Goal: Contribute content: Add original content to the website for others to see

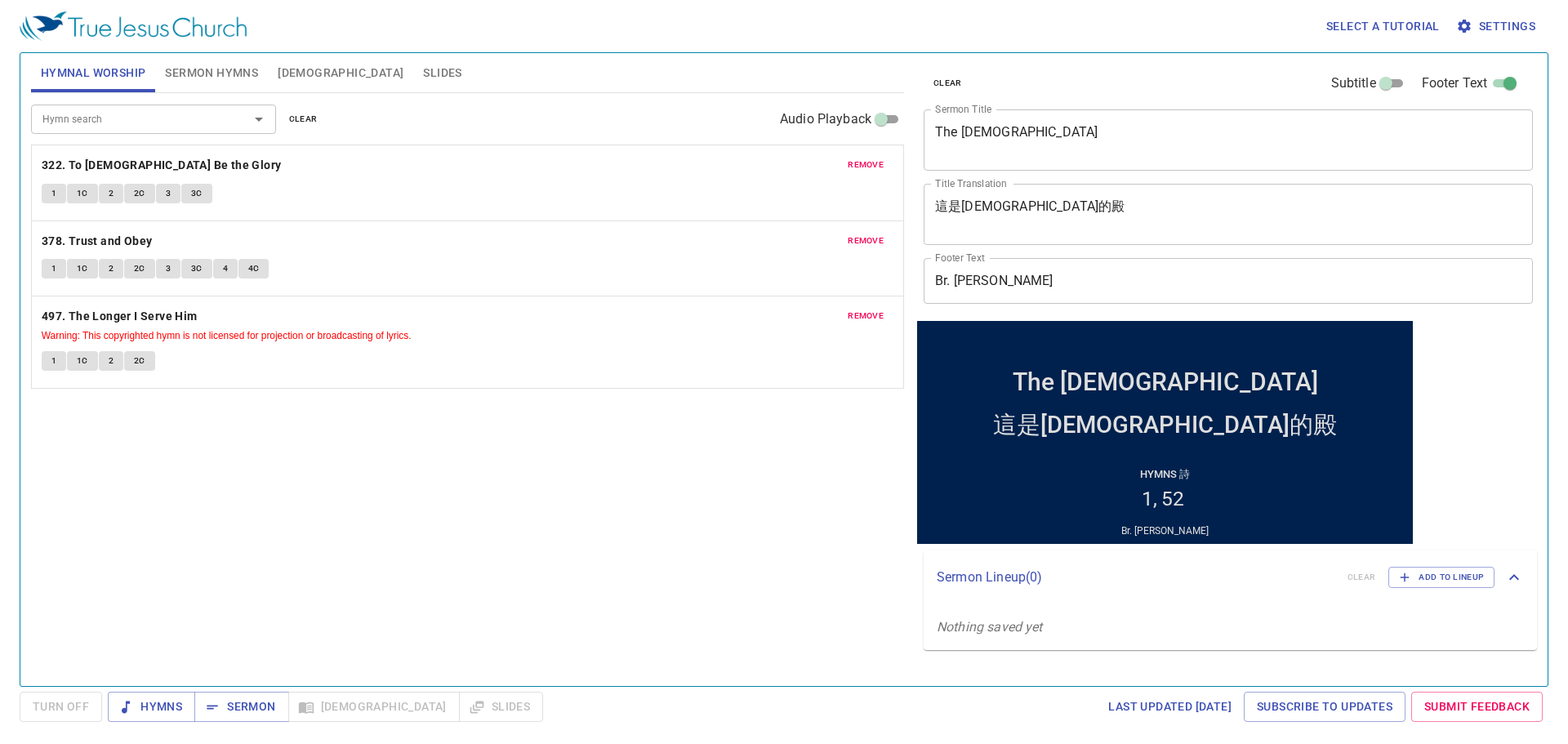
drag, startPoint x: 937, startPoint y: 80, endPoint x: 867, endPoint y: 82, distance: 70.0
click at [939, 79] on span "clear" at bounding box center [948, 83] width 29 height 14
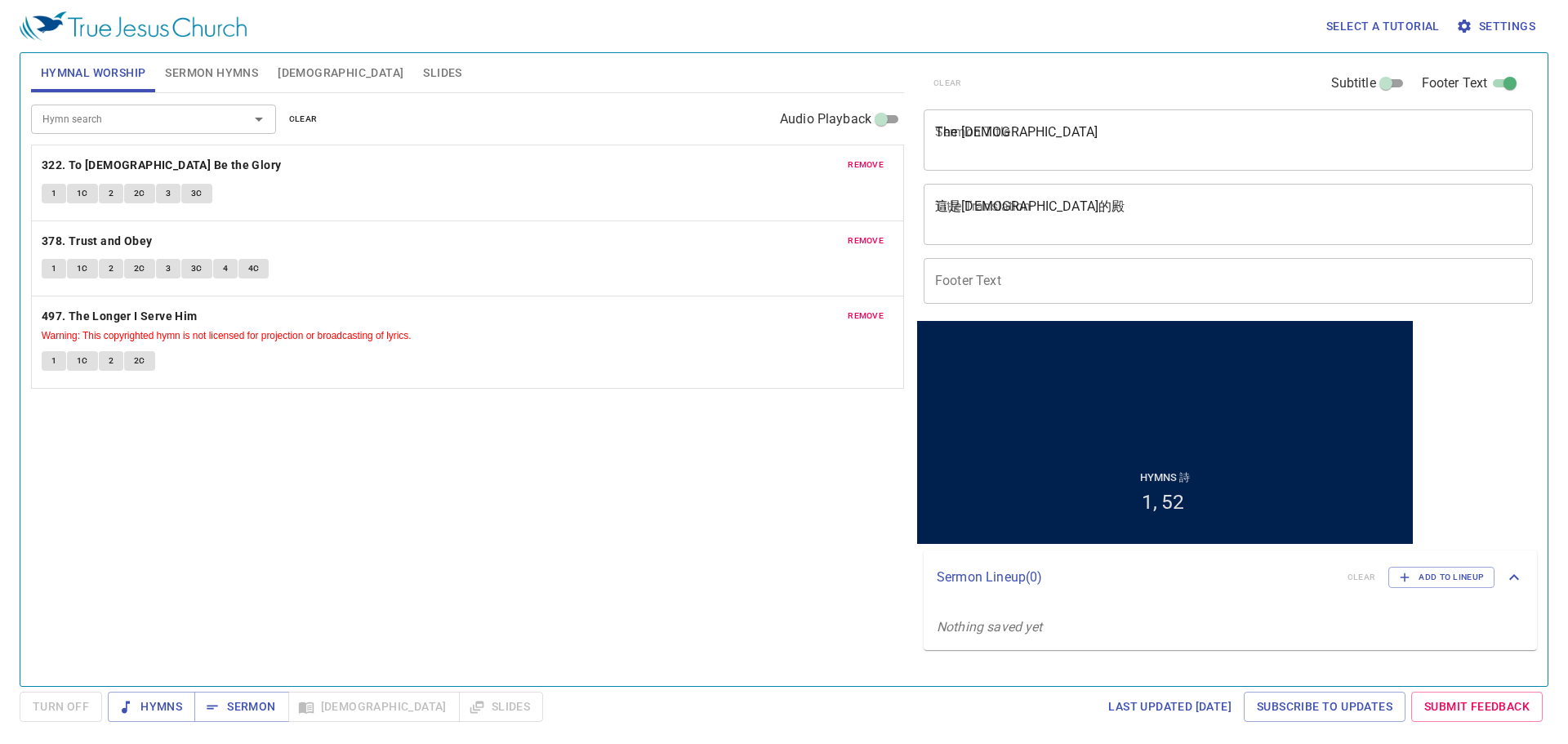
click at [288, 117] on button "clear" at bounding box center [304, 119] width 48 height 20
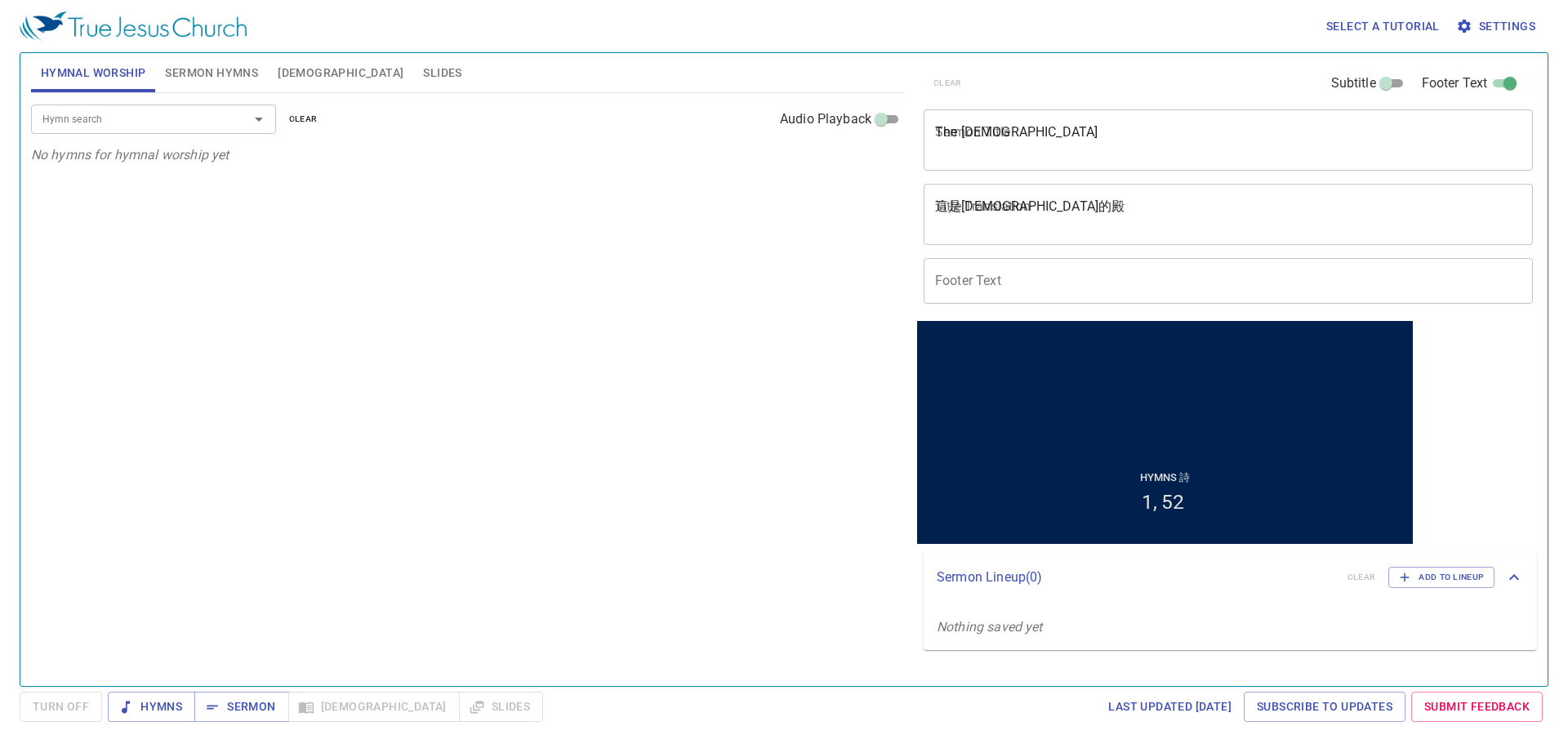
click at [228, 70] on span "Sermon Hymns" at bounding box center [211, 73] width 93 height 21
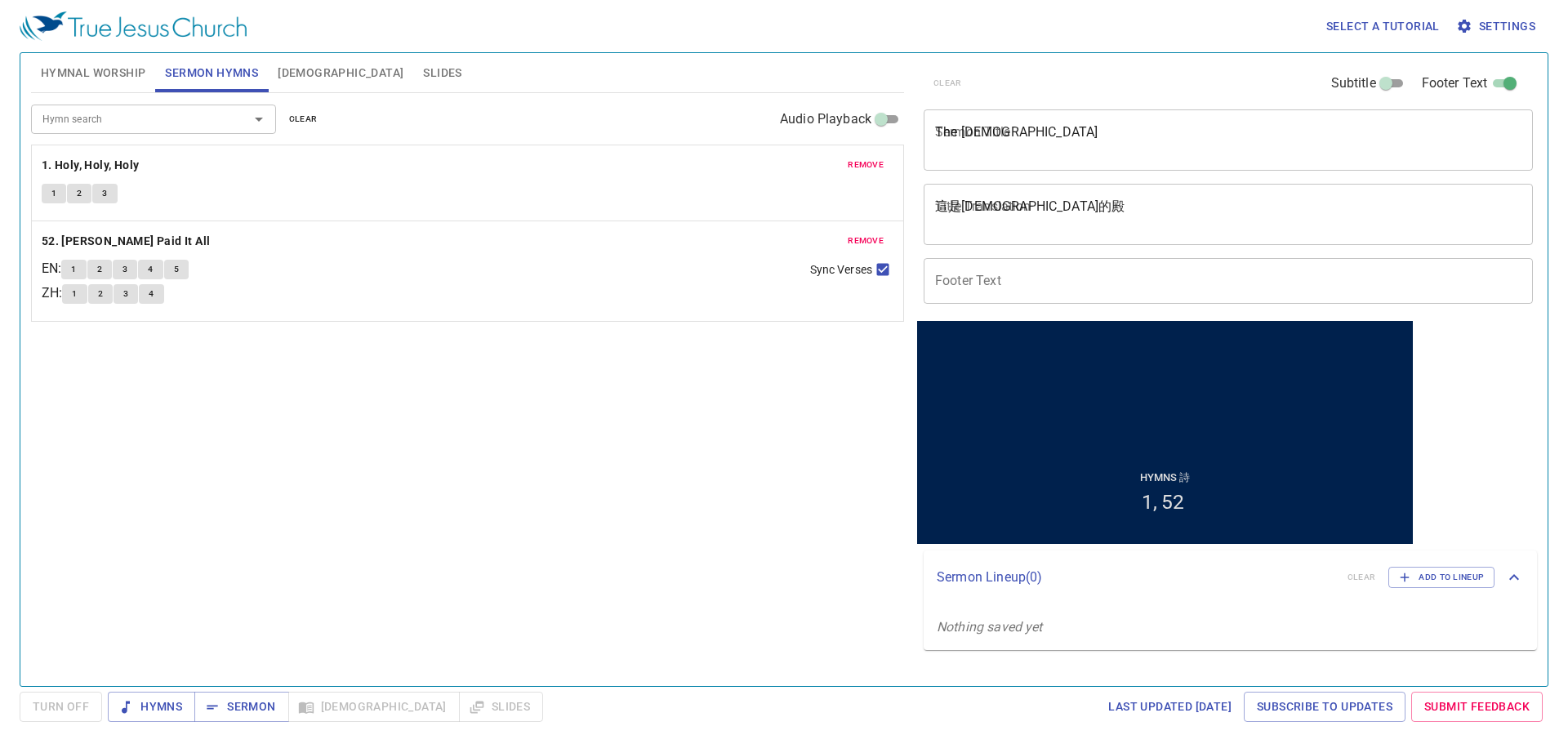
click at [306, 117] on span "clear" at bounding box center [304, 119] width 29 height 14
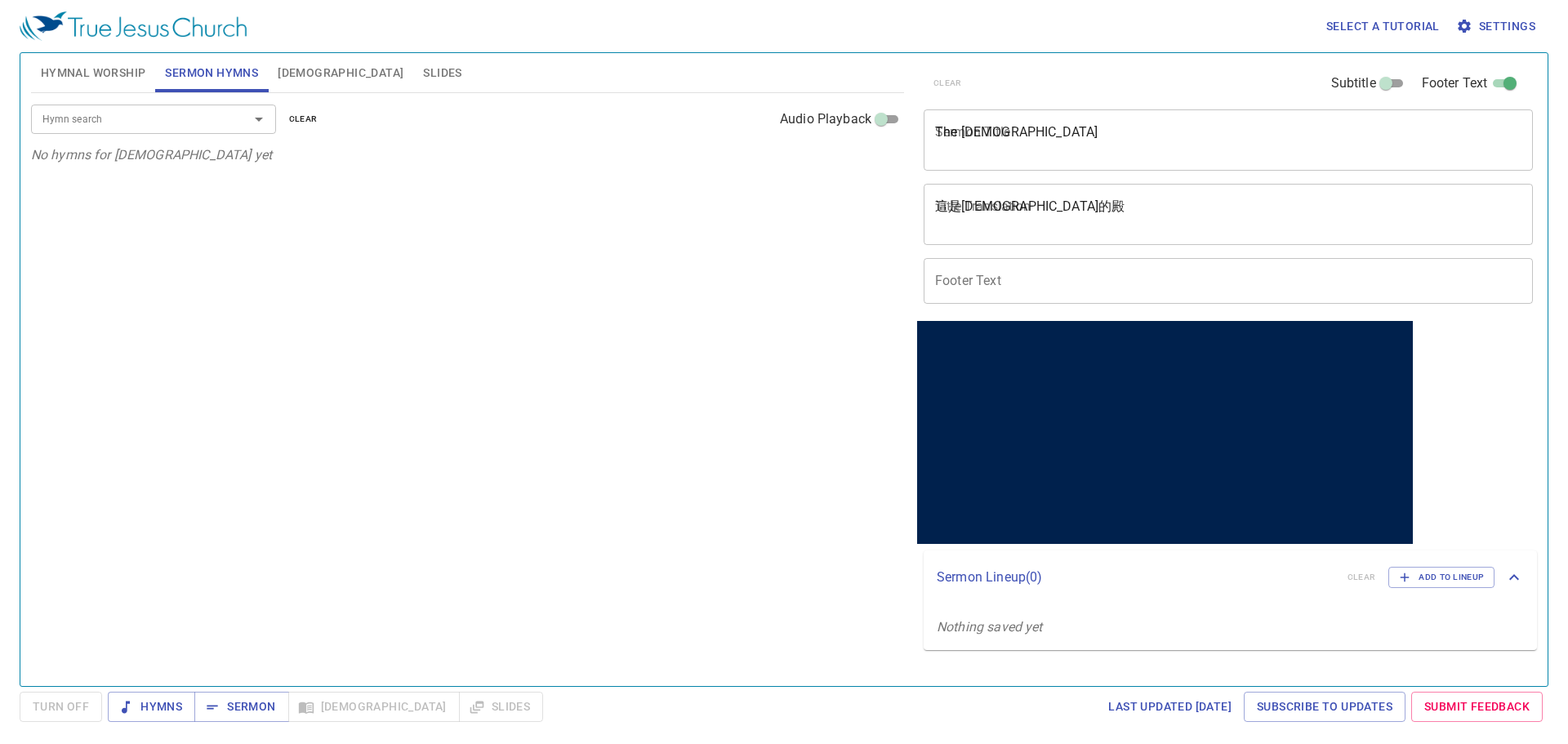
click at [980, 115] on div "The Temple of God x Sermon Title" at bounding box center [1228, 140] width 609 height 61
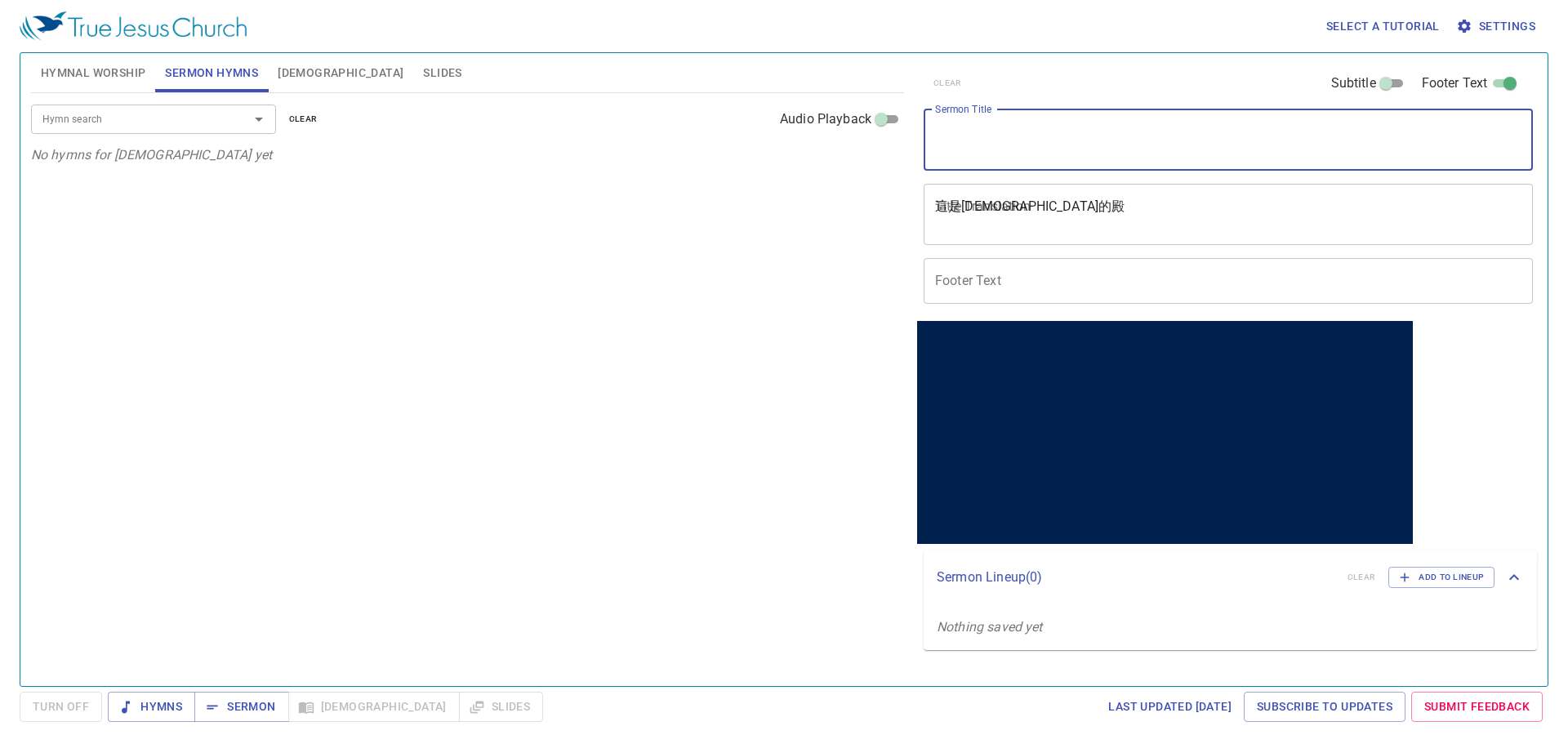
paste textarea "[PERSON_NAME]"
type textarea "[PERSON_NAME]"
click at [962, 203] on textarea "這是神的殿" at bounding box center [1228, 213] width 586 height 31
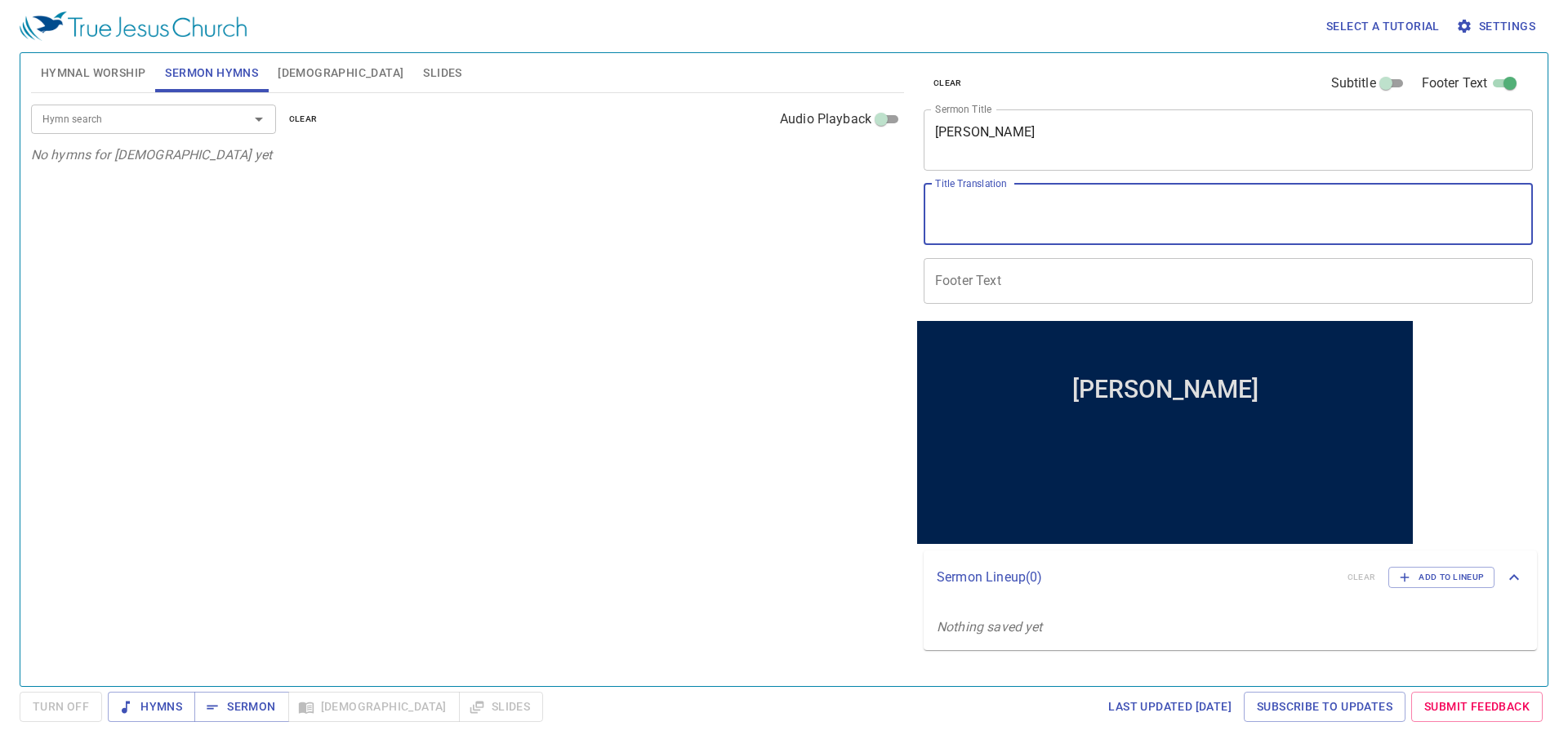
paste textarea "約[PERSON_NAME]"
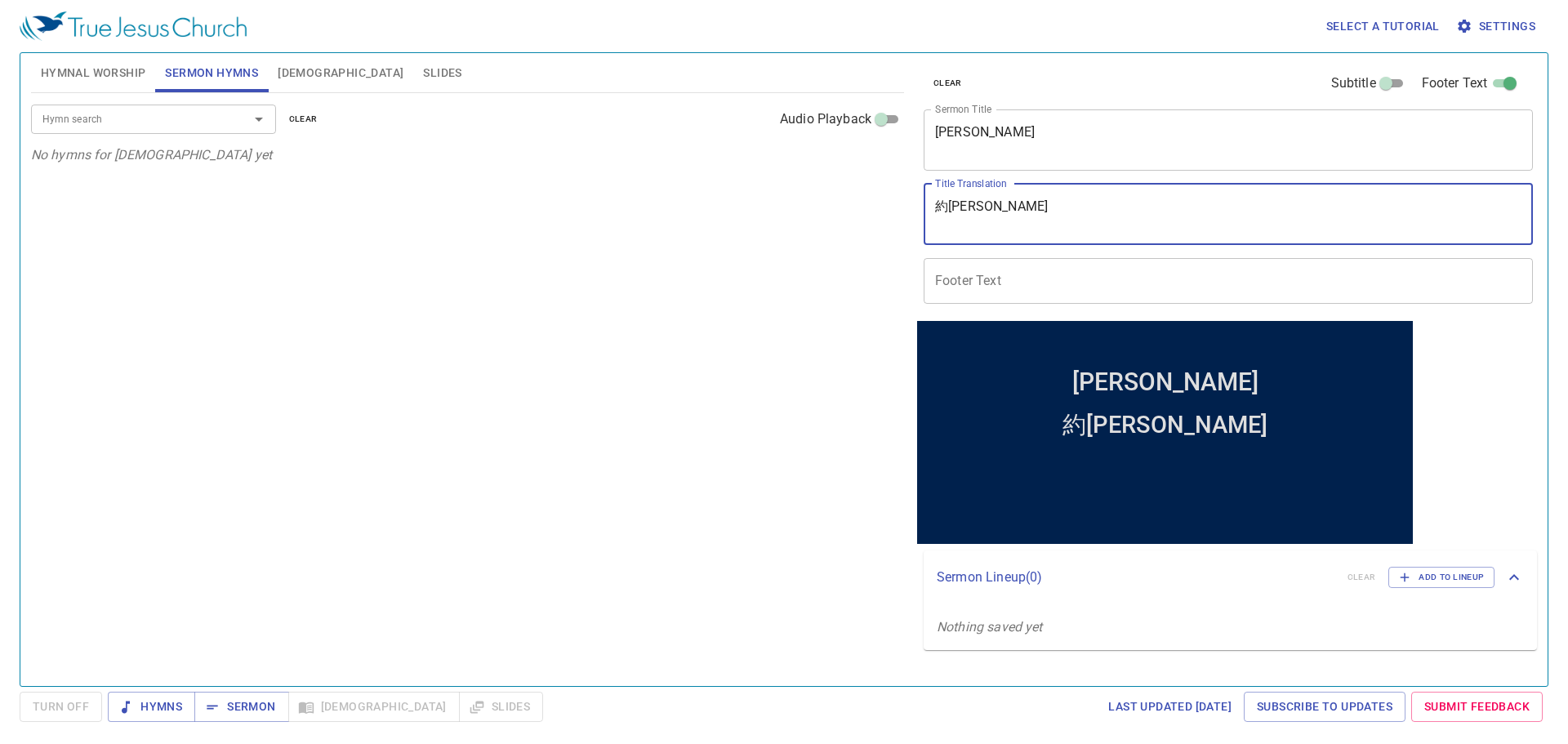
type textarea "約[PERSON_NAME]"
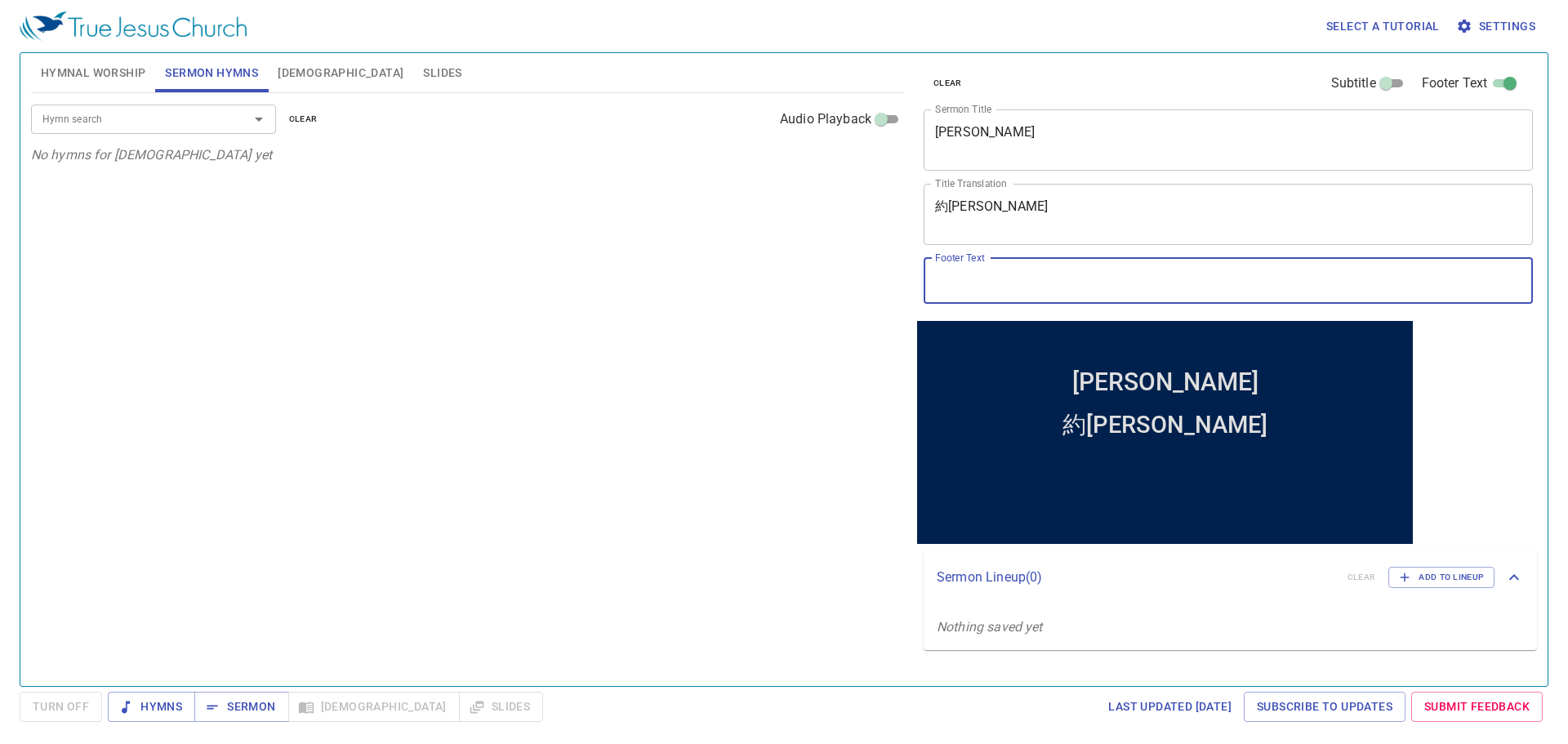
click at [989, 290] on input "Footer Text" at bounding box center [1228, 281] width 609 height 46
type input "Br. [PERSON_NAME] [PERSON_NAME]"
click at [656, 324] on div "Hymn search Hymn search clear Audio Playback No hymns for sermon yet" at bounding box center [468, 383] width 873 height 579
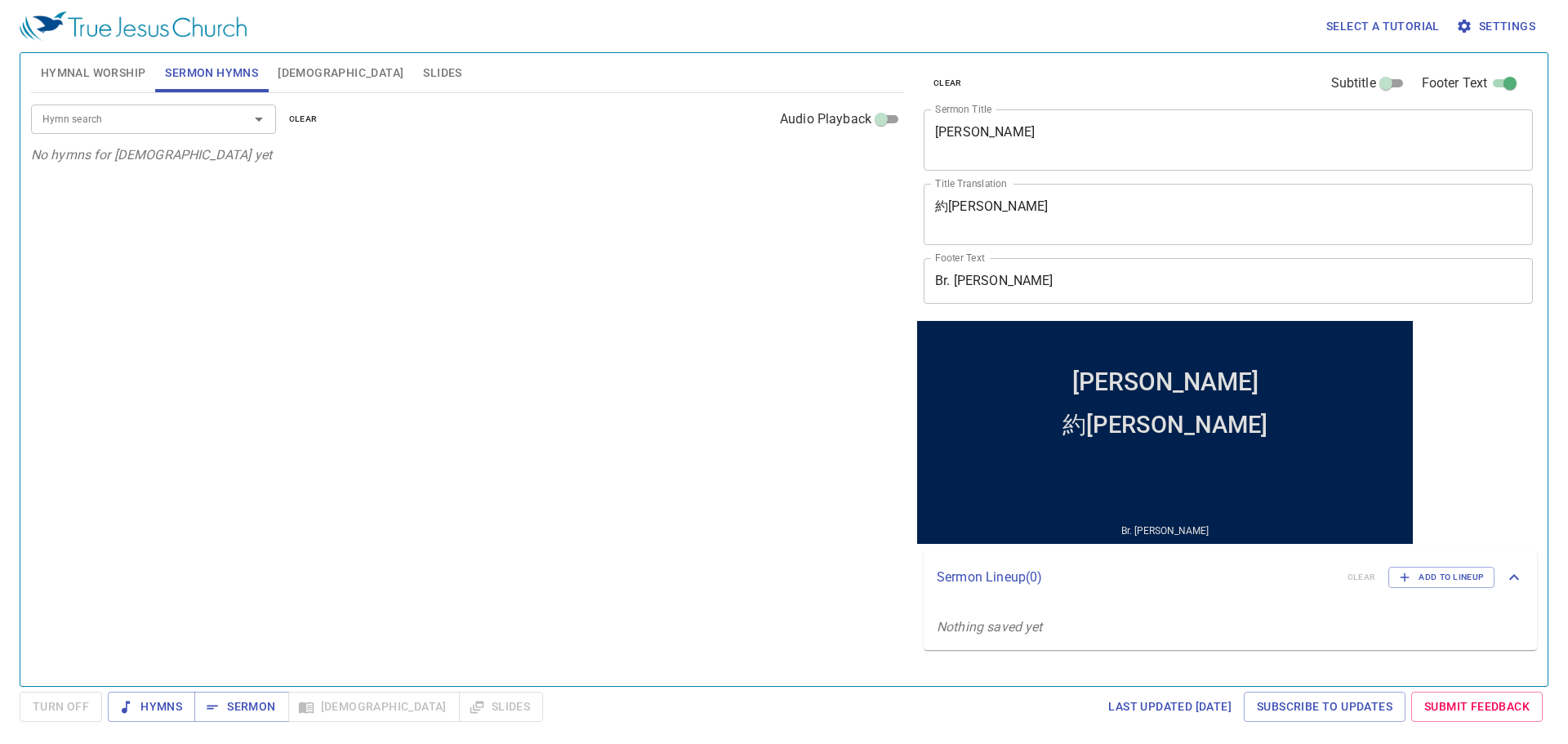
click at [187, 120] on input "Hymn search" at bounding box center [129, 118] width 187 height 19
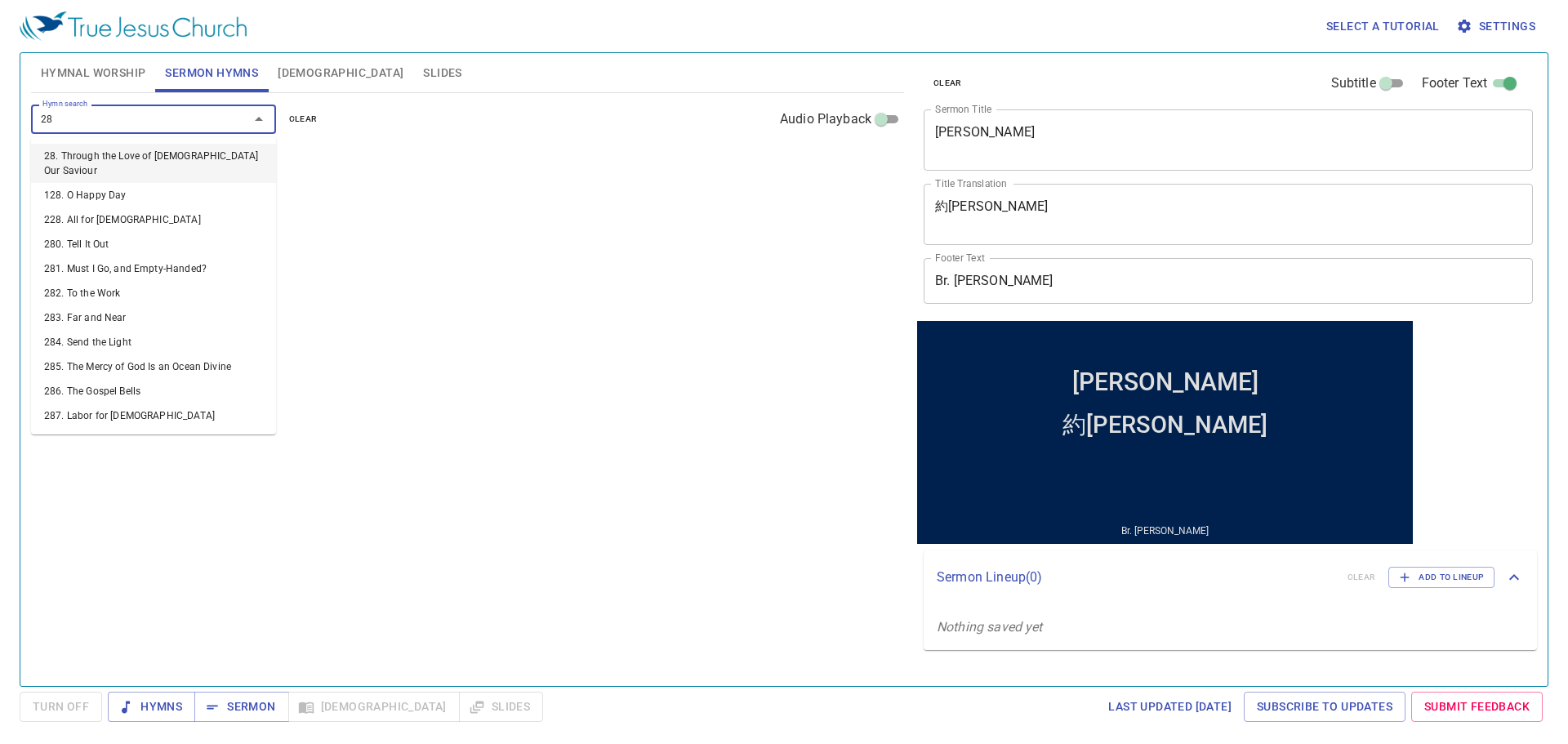
type input "282"
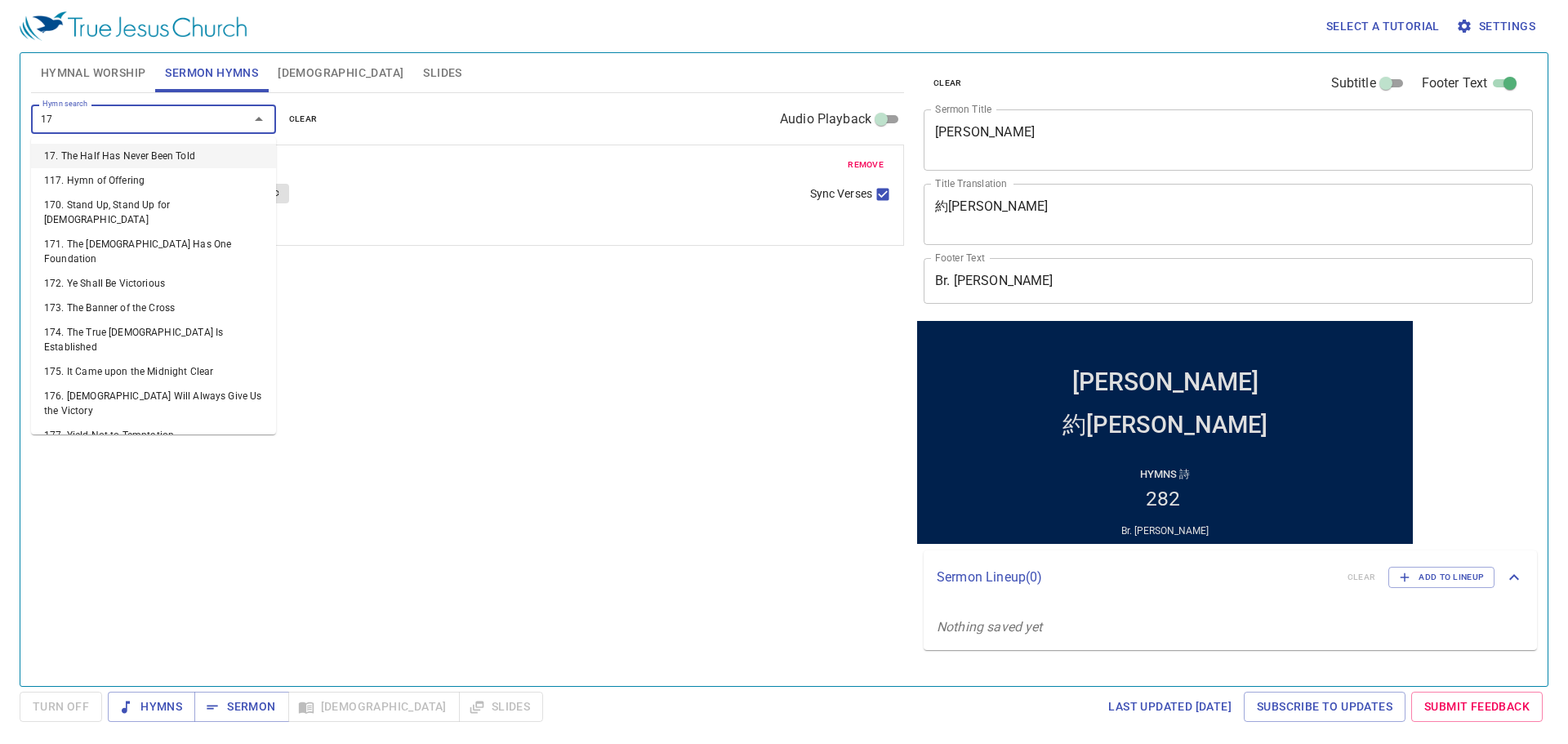
type input "171"
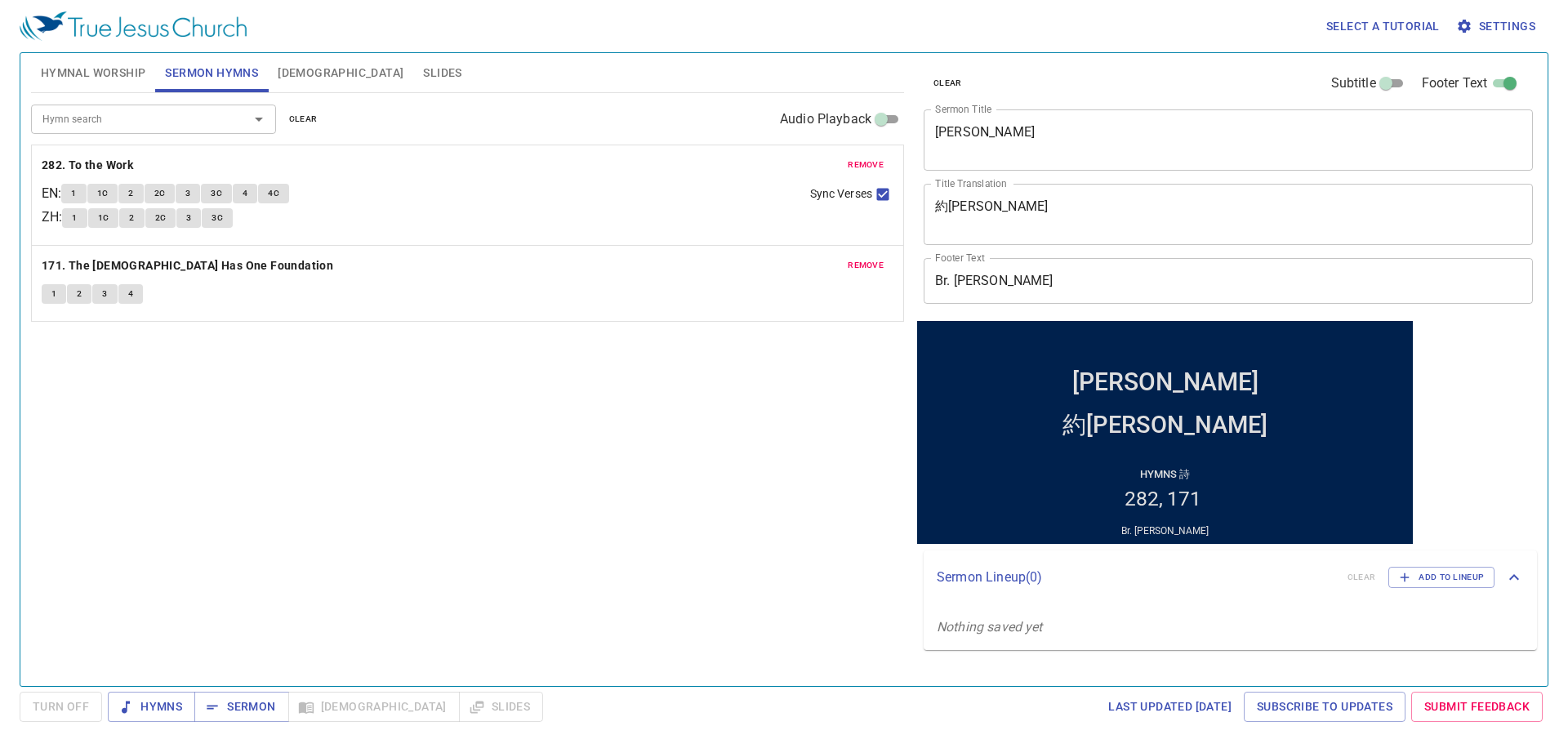
click at [787, 411] on div "Hymn search Hymn search clear Audio Playback remove 282. To the Work EN : 1 1C …" at bounding box center [468, 383] width 873 height 579
click at [122, 79] on span "Hymnal Worship" at bounding box center [94, 73] width 106 height 21
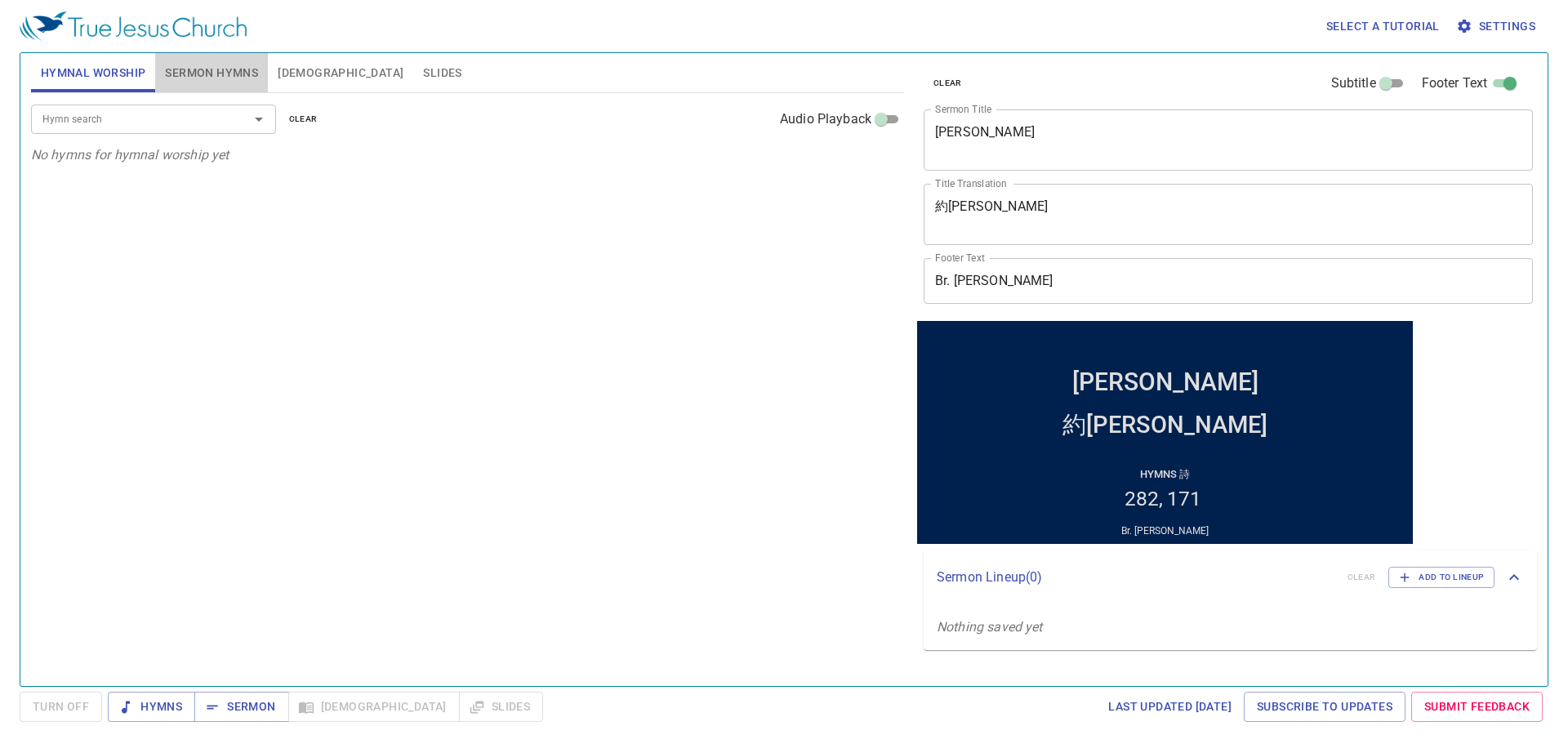
click at [222, 76] on span "Sermon Hymns" at bounding box center [211, 73] width 93 height 21
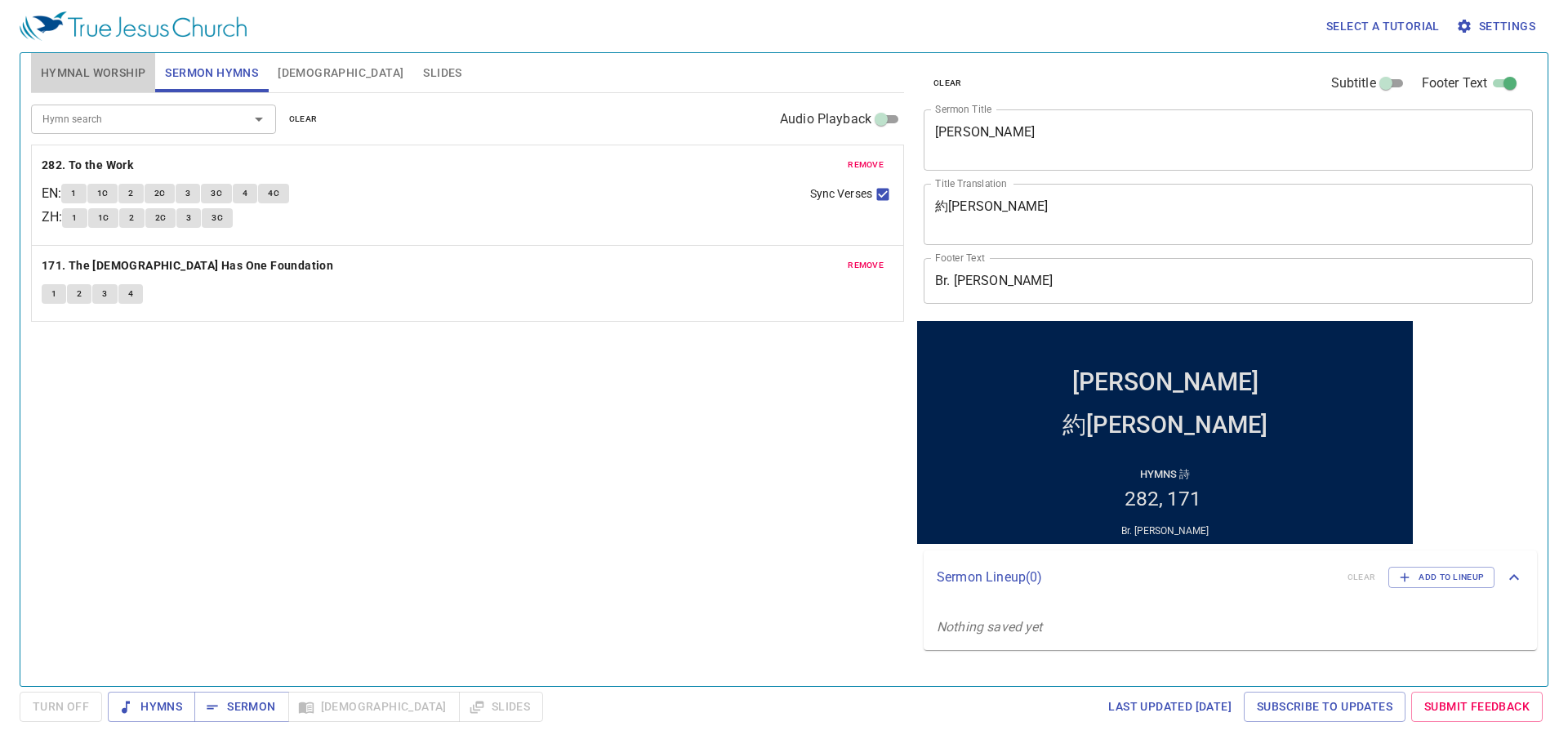
click at [109, 68] on span "Hymnal Worship" at bounding box center [94, 73] width 106 height 21
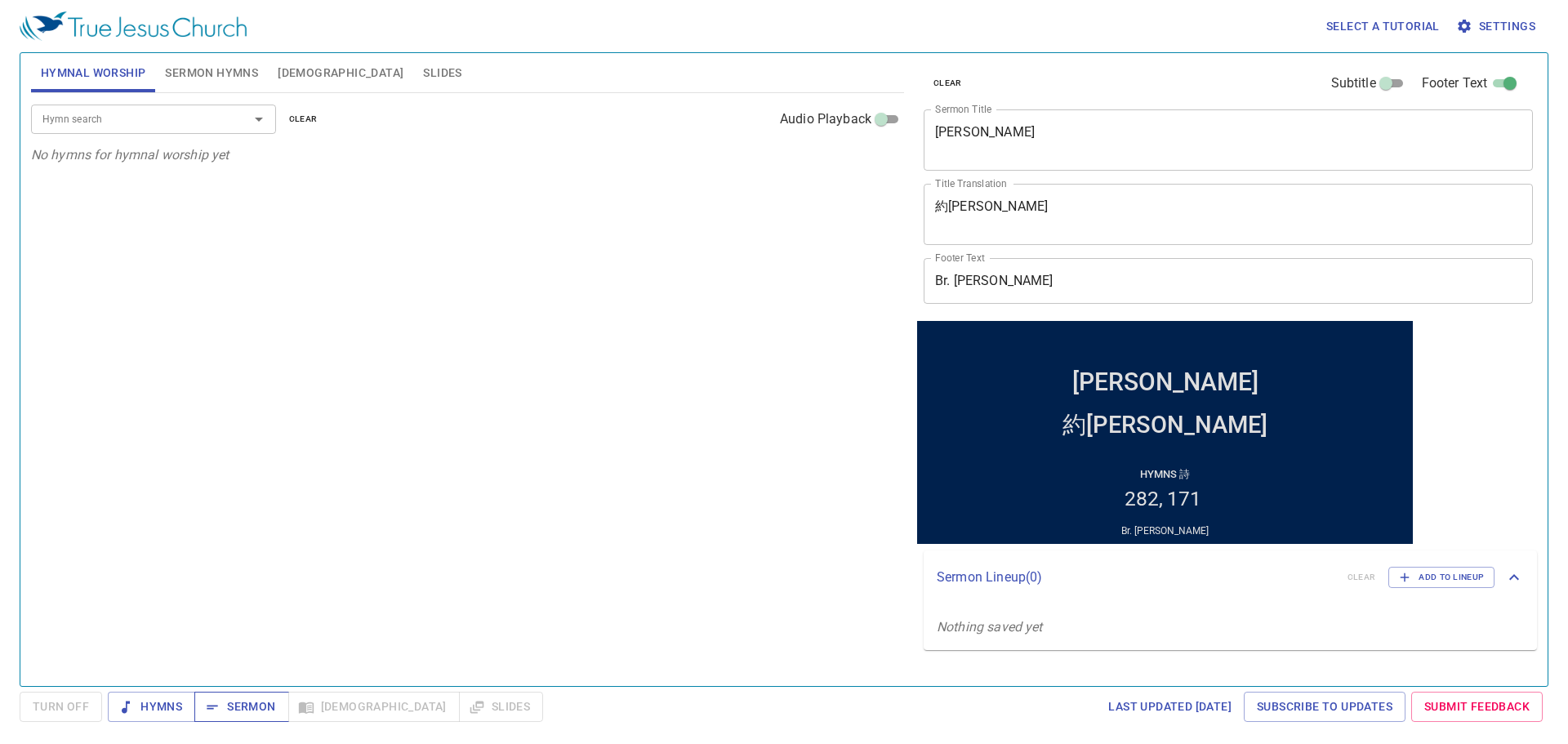
click at [0, 0] on span "Sermon" at bounding box center [0, 0] width 0 height 0
click at [150, 705] on span "Hymns" at bounding box center [151, 706] width 61 height 21
click at [812, 273] on div "Hymn search Hymn search clear Audio Playback No hymns for hymnal worship yet" at bounding box center [468, 383] width 873 height 579
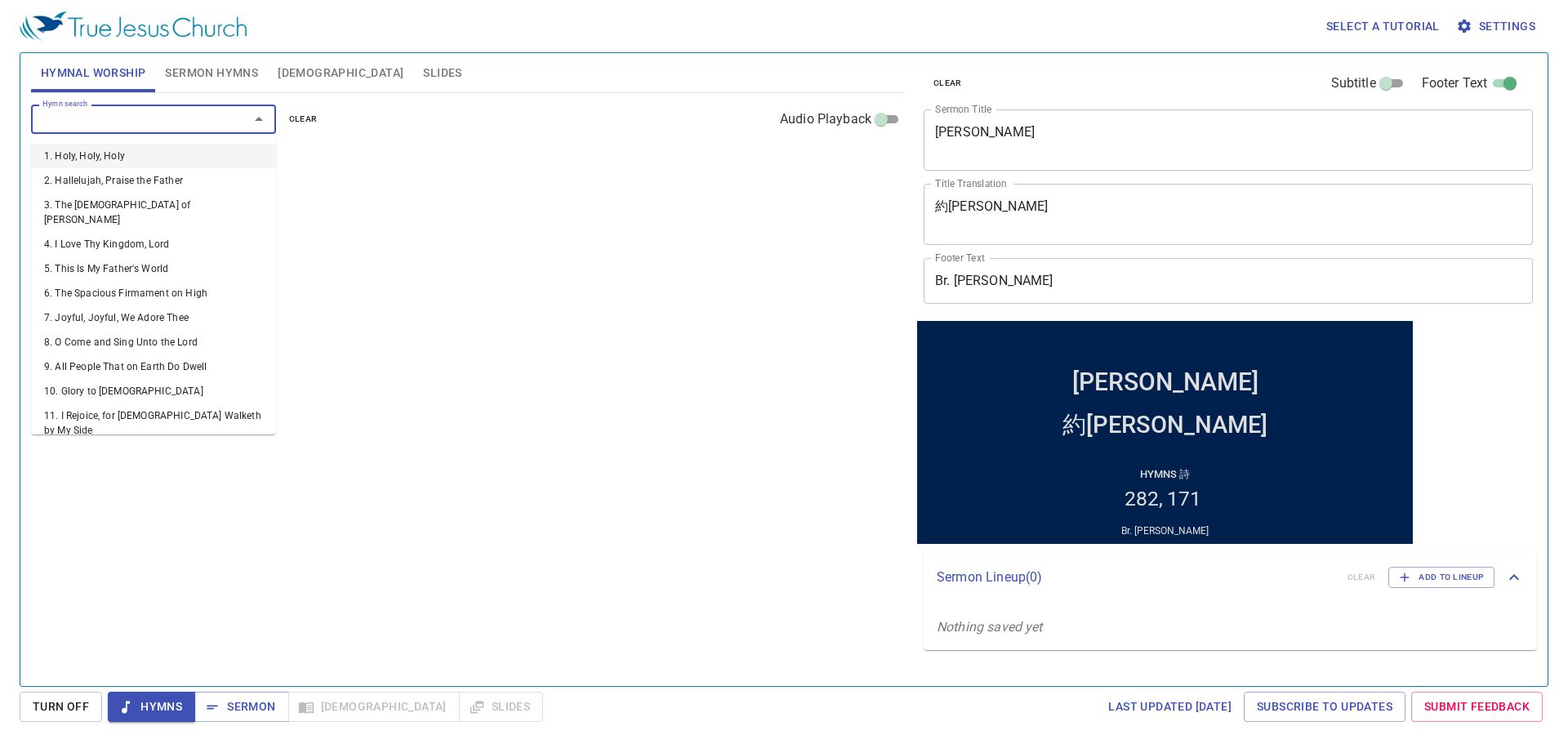
click at [125, 125] on input "Hymn search" at bounding box center [129, 118] width 187 height 19
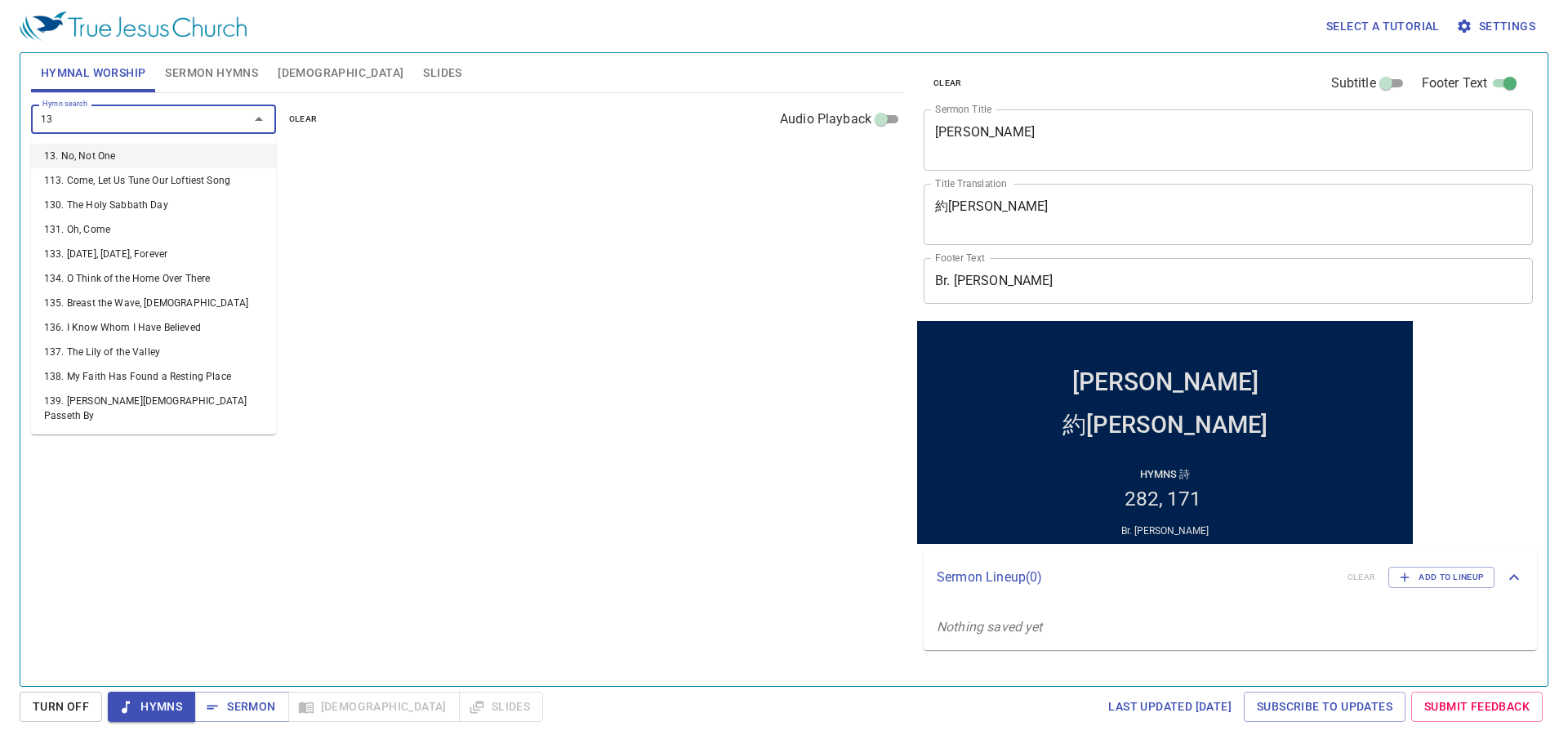
type input "137"
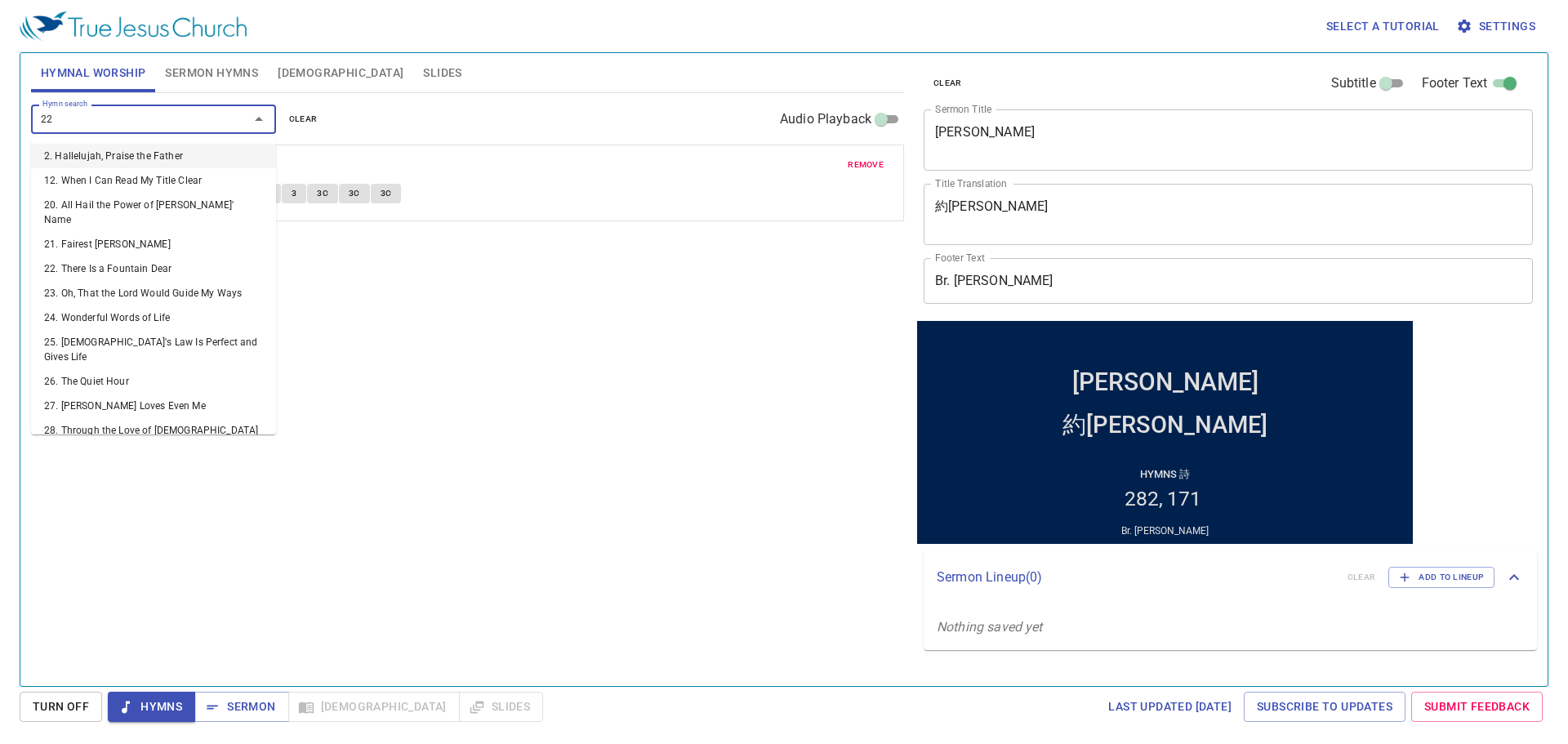
type input "224"
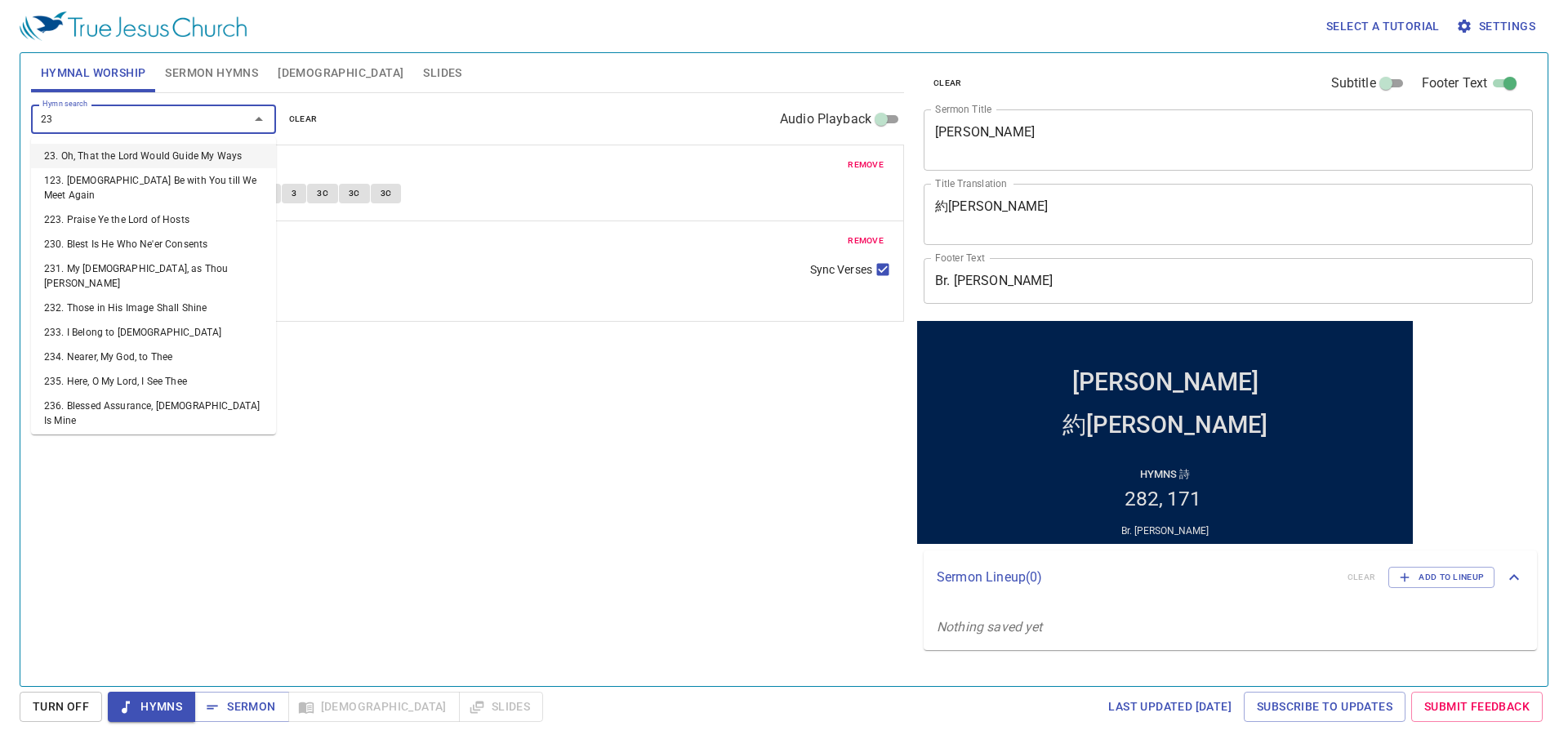
type input "234"
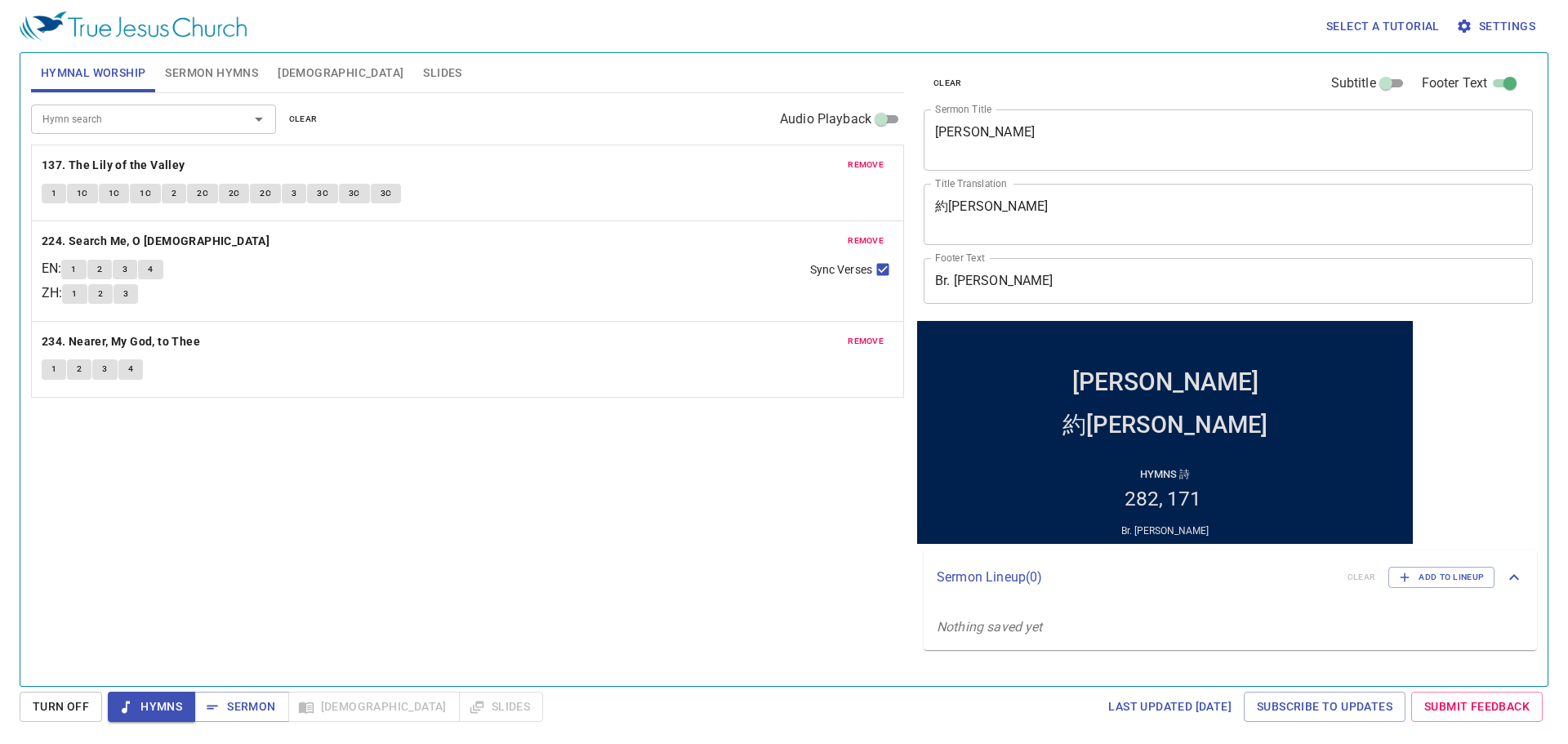
click at [418, 480] on div "Hymn search Hymn search clear Audio Playback remove 137. The Lily of the Valley…" at bounding box center [468, 383] width 873 height 579
click at [60, 198] on button "1" at bounding box center [53, 194] width 24 height 20
click at [674, 446] on div "Hymn search Hymn search clear Audio Playback remove 137. The Lily of the Valley…" at bounding box center [468, 383] width 873 height 579
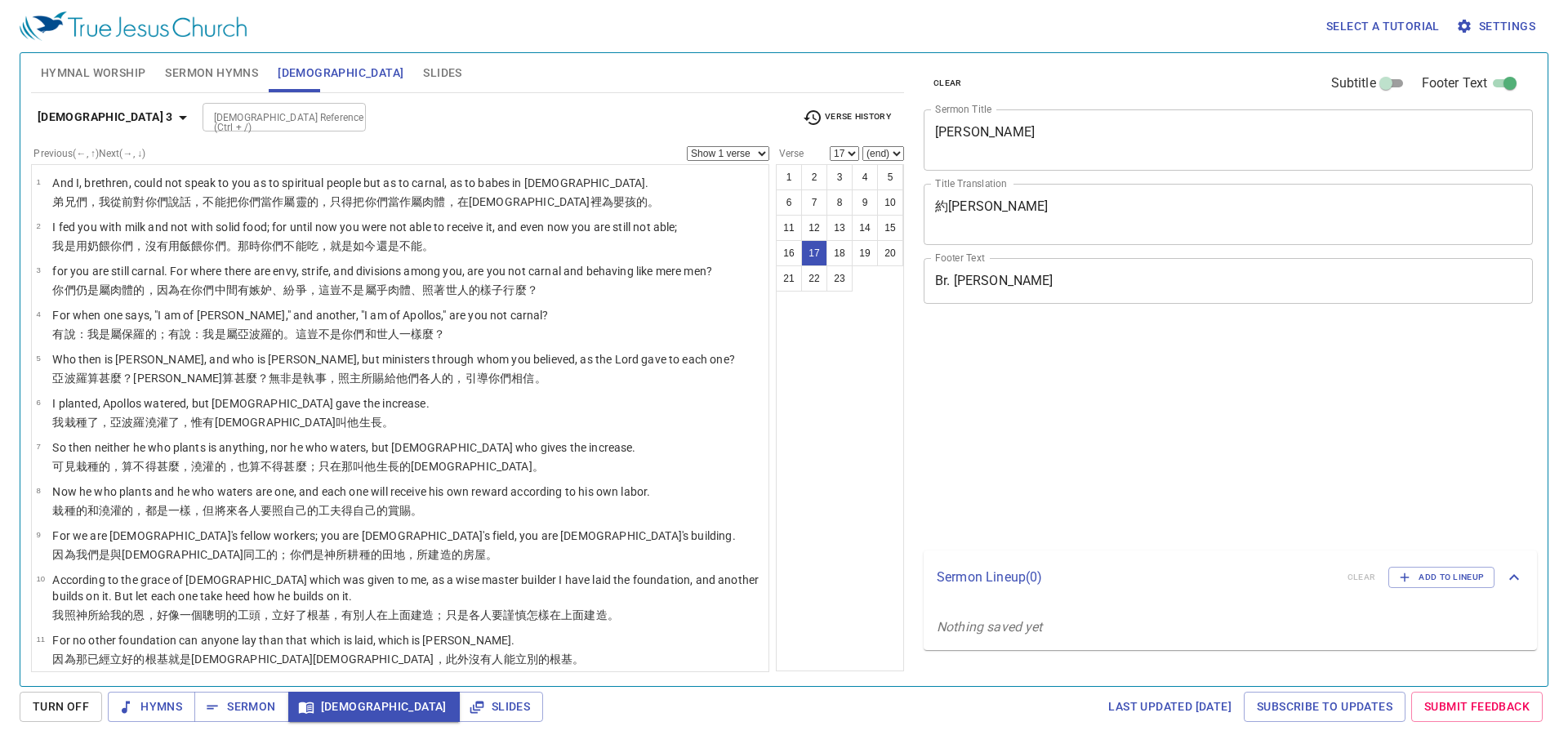
select select "17"
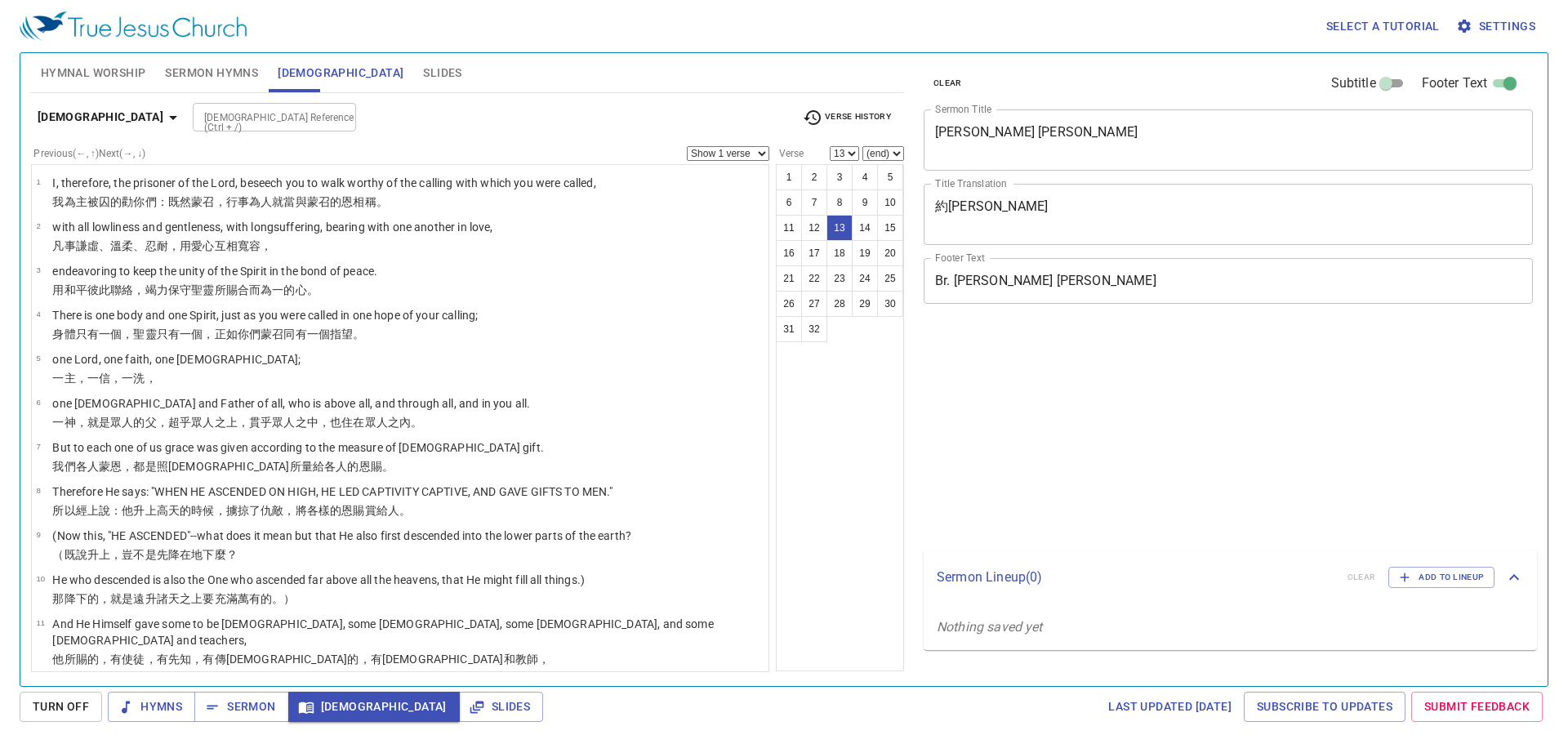
select select "13"
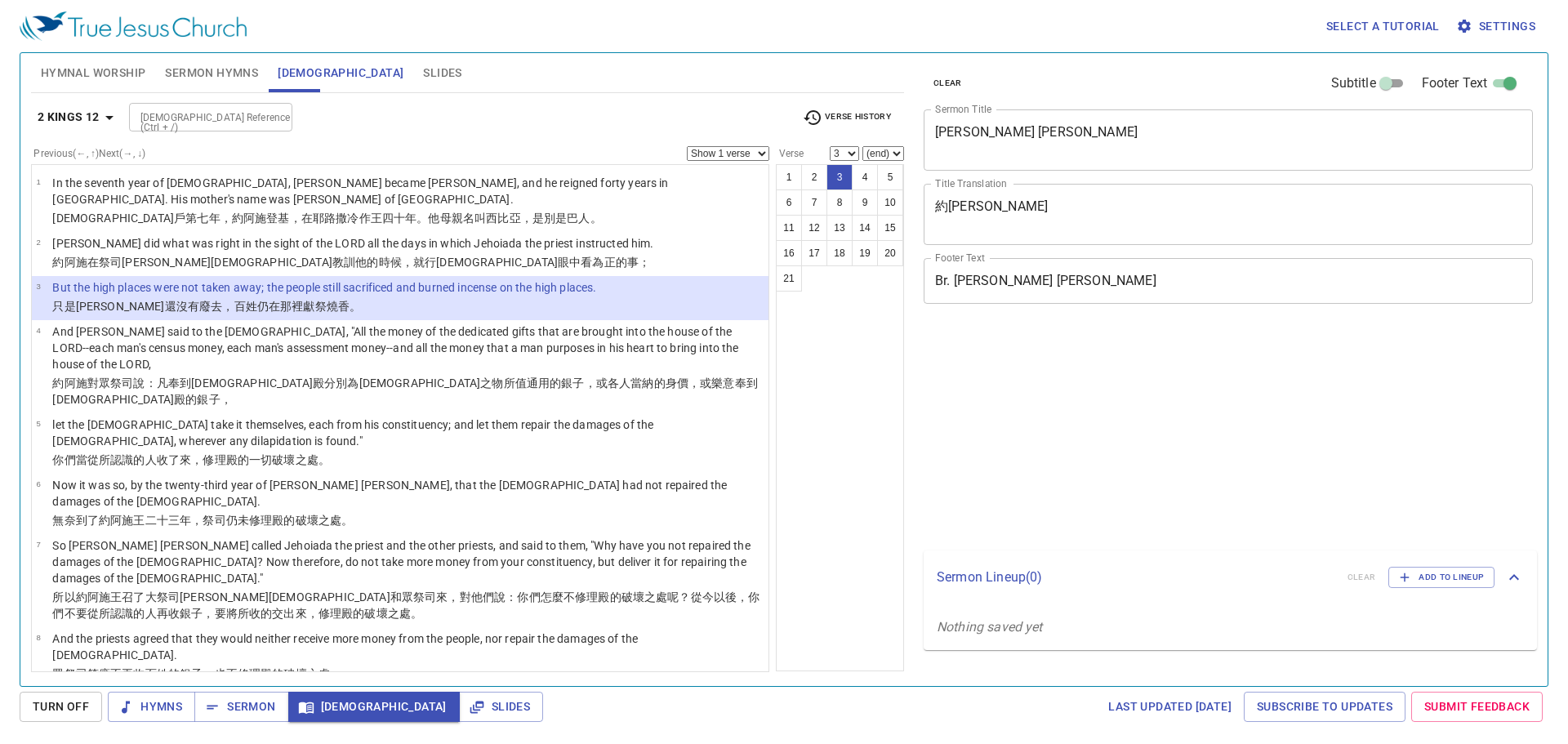
select select "3"
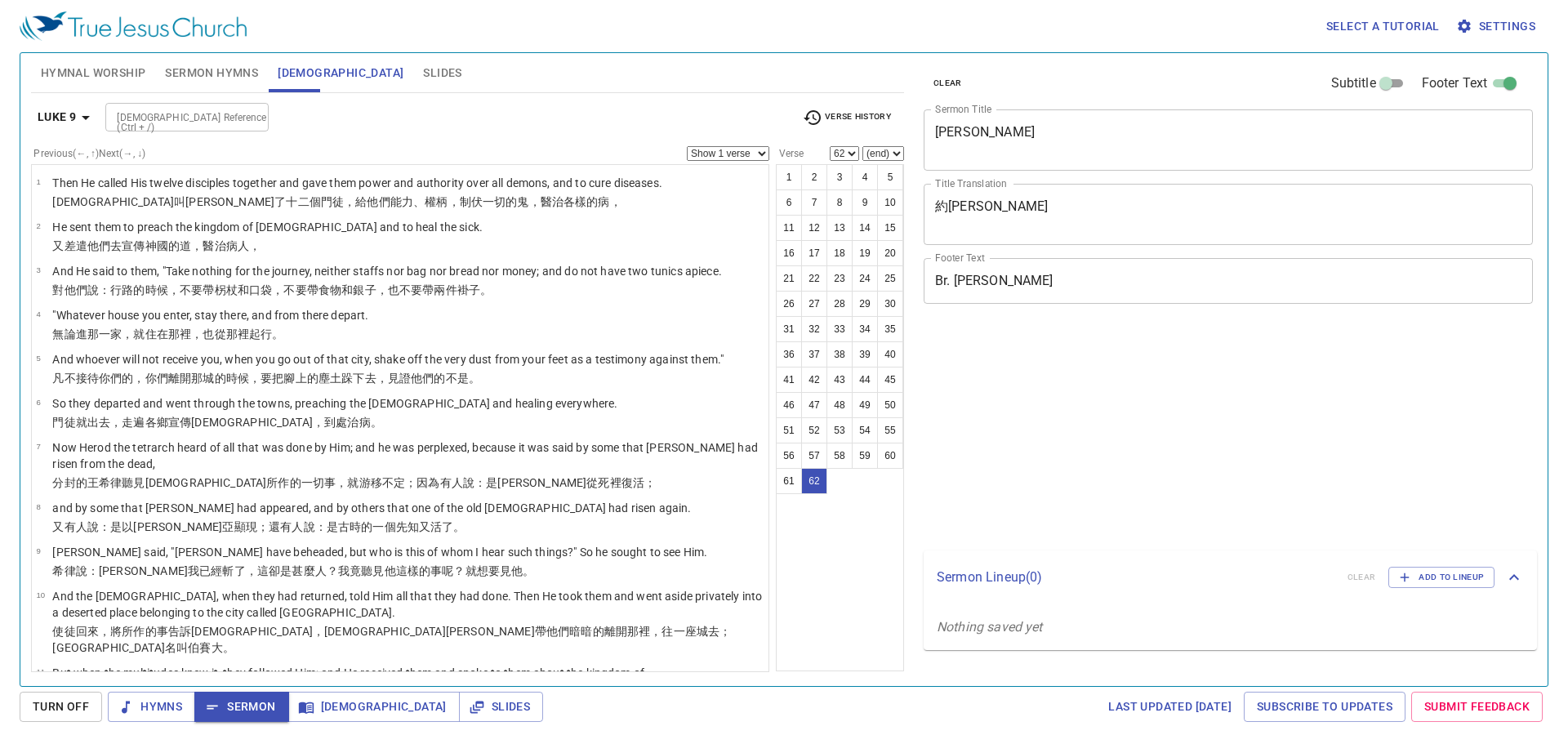
select select "62"
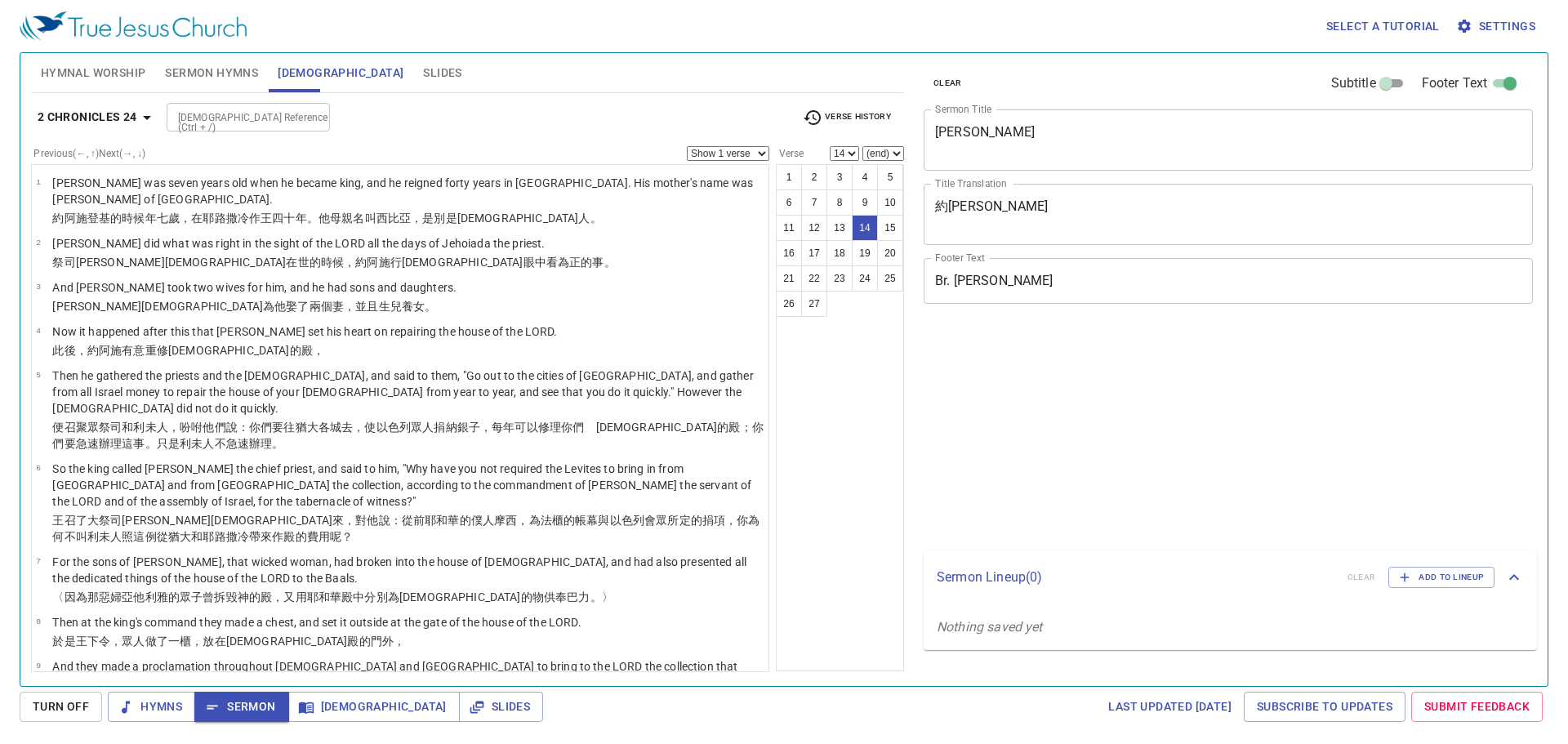
select select "14"
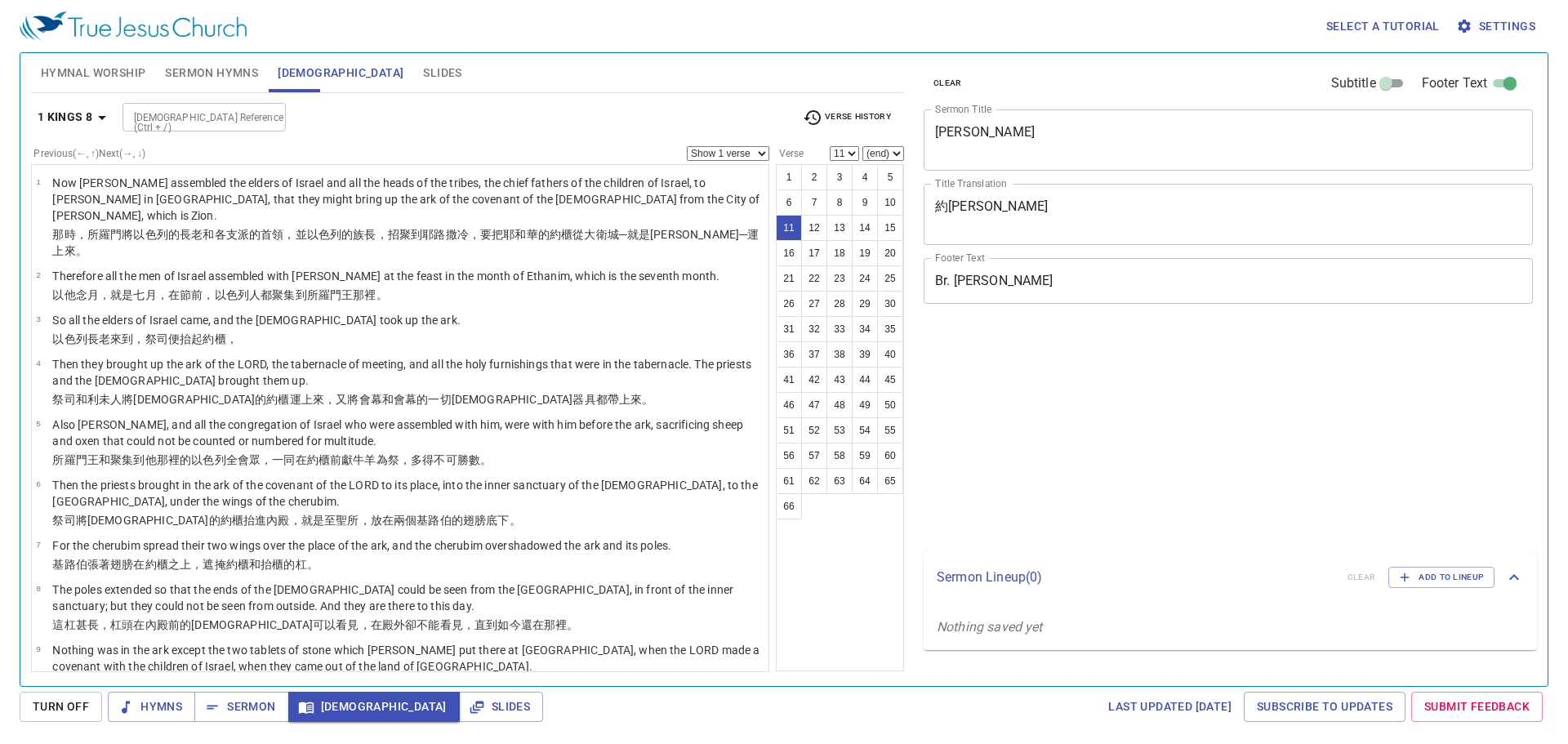
select select "11"
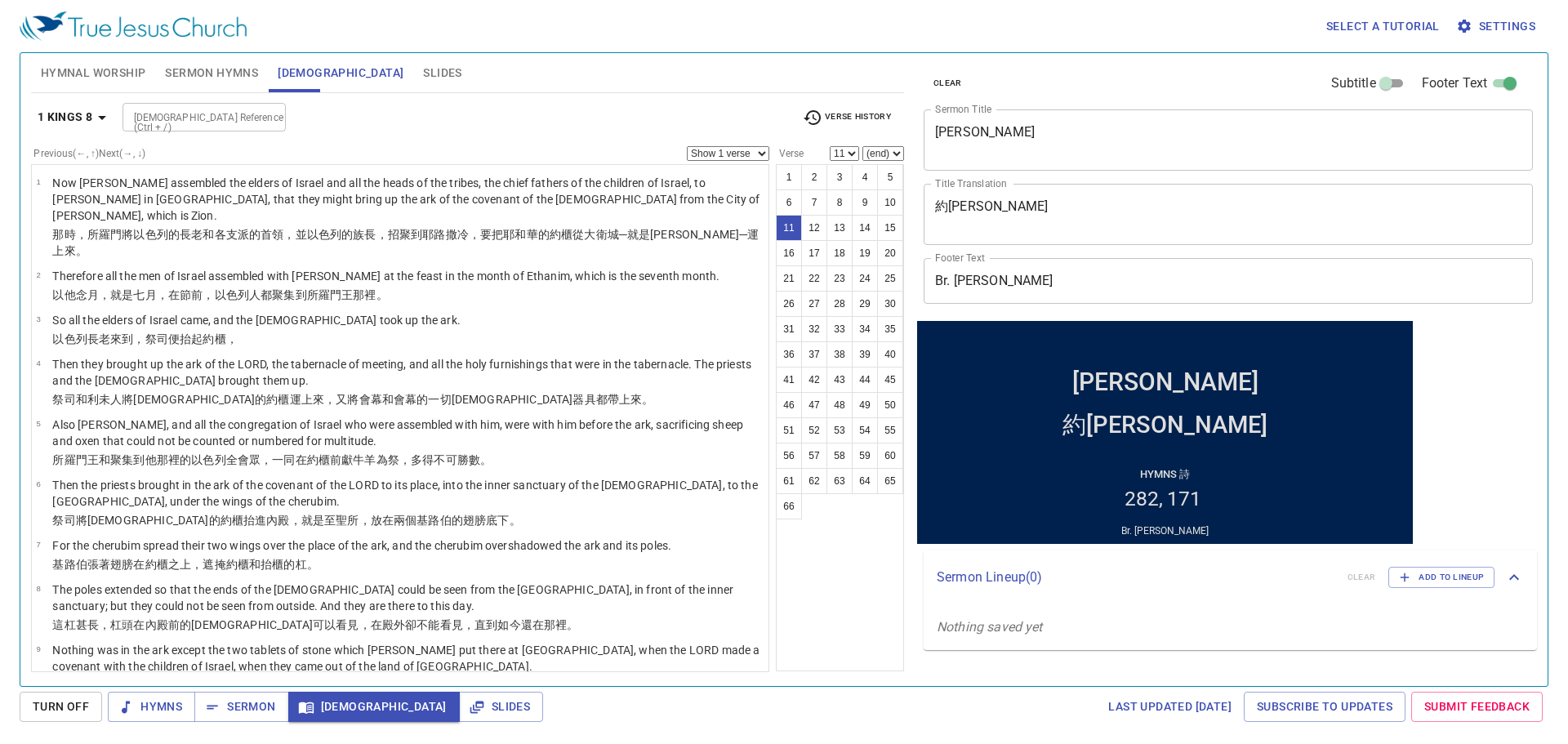
scroll to position [271, 0]
